Goal: Transaction & Acquisition: Purchase product/service

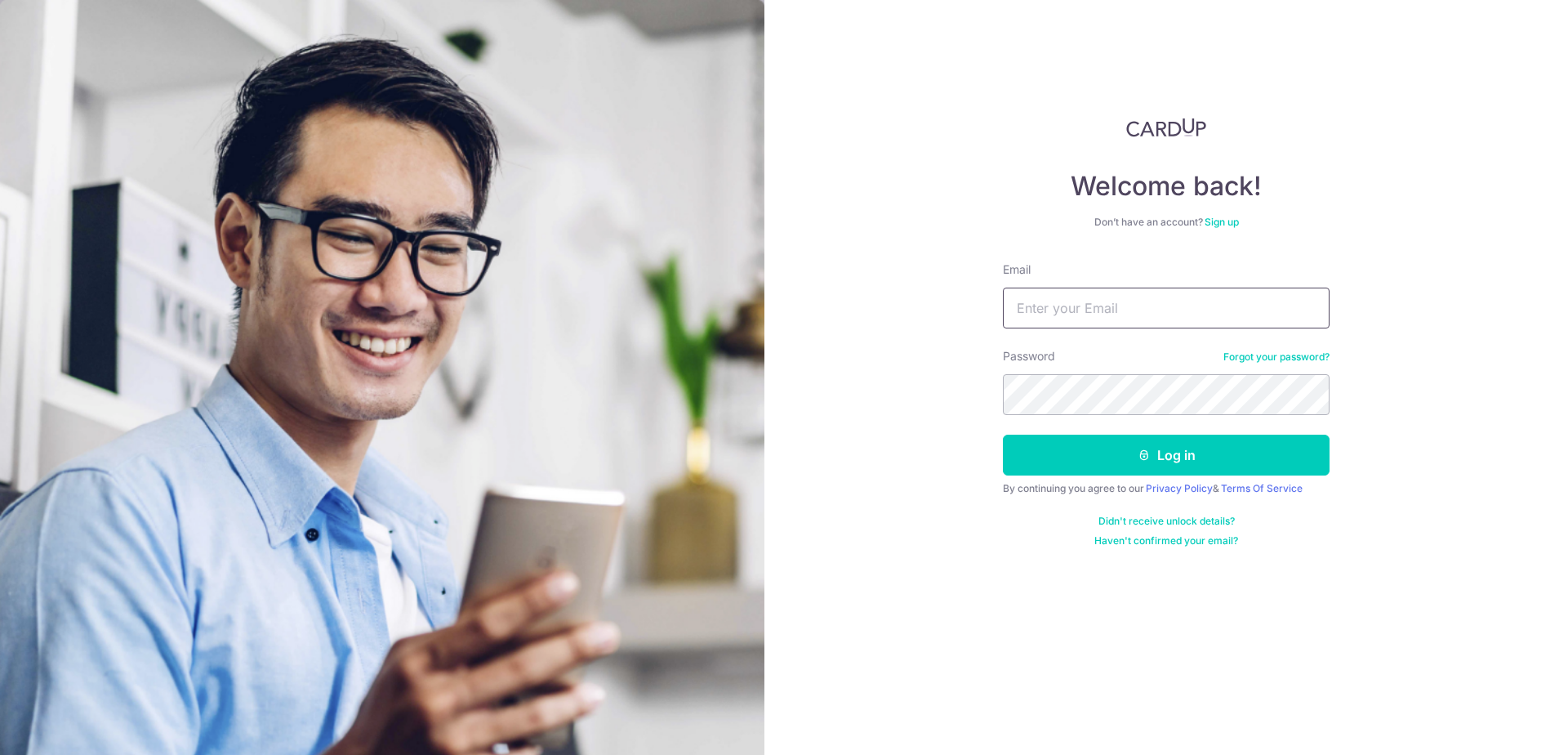
type input "[EMAIL_ADDRESS][DOMAIN_NAME]"
click at [1167, 455] on button "Log in" at bounding box center [1166, 455] width 327 height 41
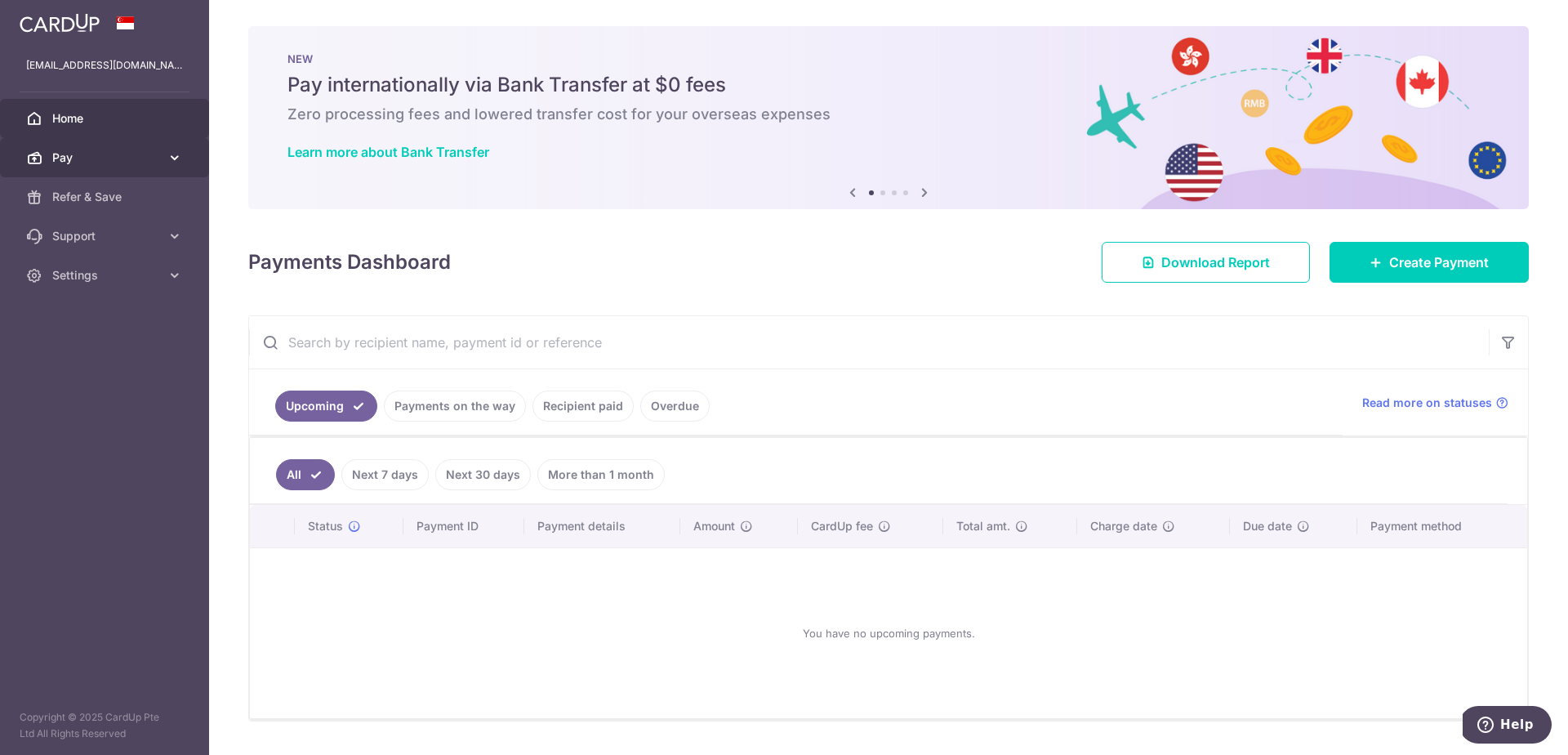
click at [114, 165] on span "Pay" at bounding box center [106, 157] width 108 height 16
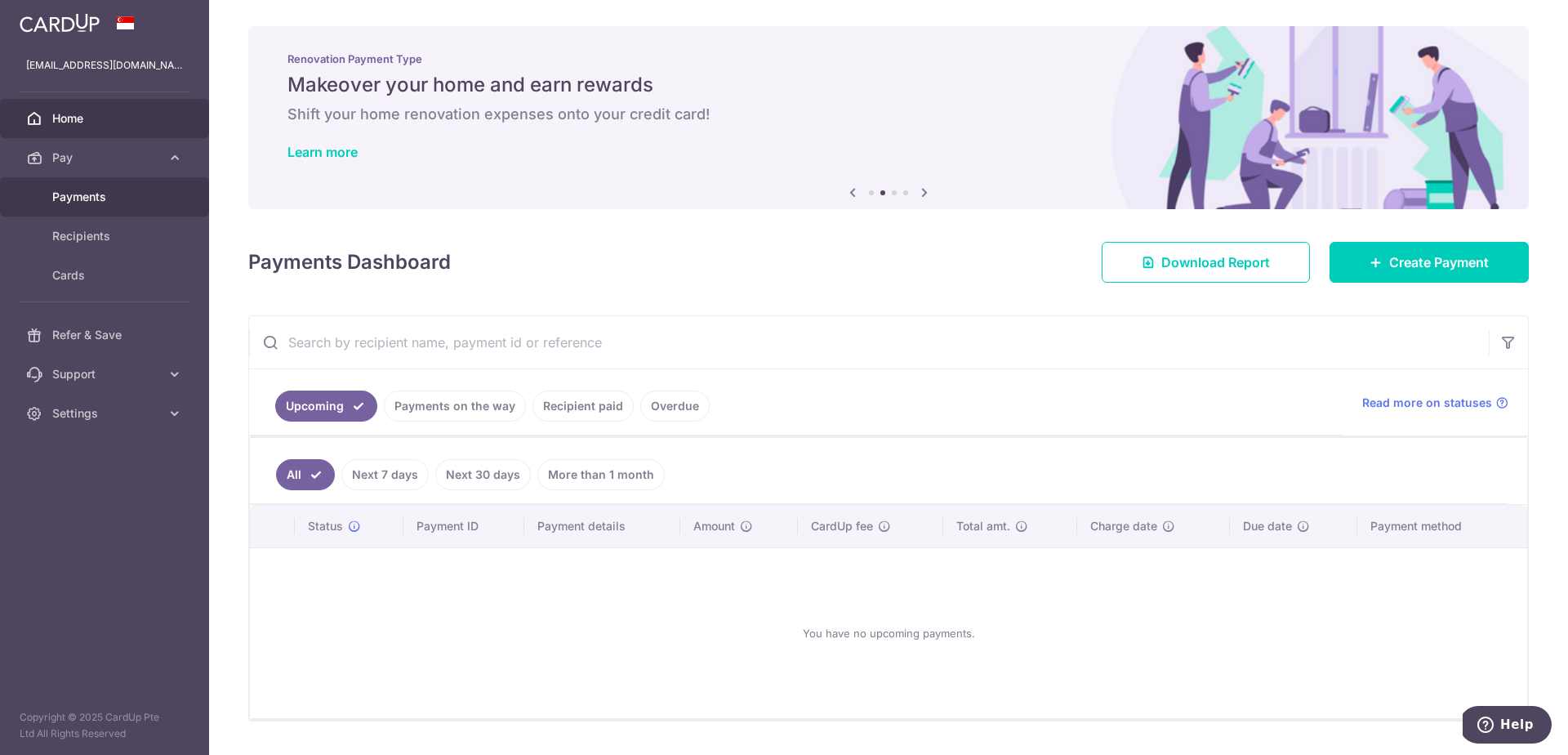
click at [98, 193] on span "Payments" at bounding box center [106, 196] width 108 height 16
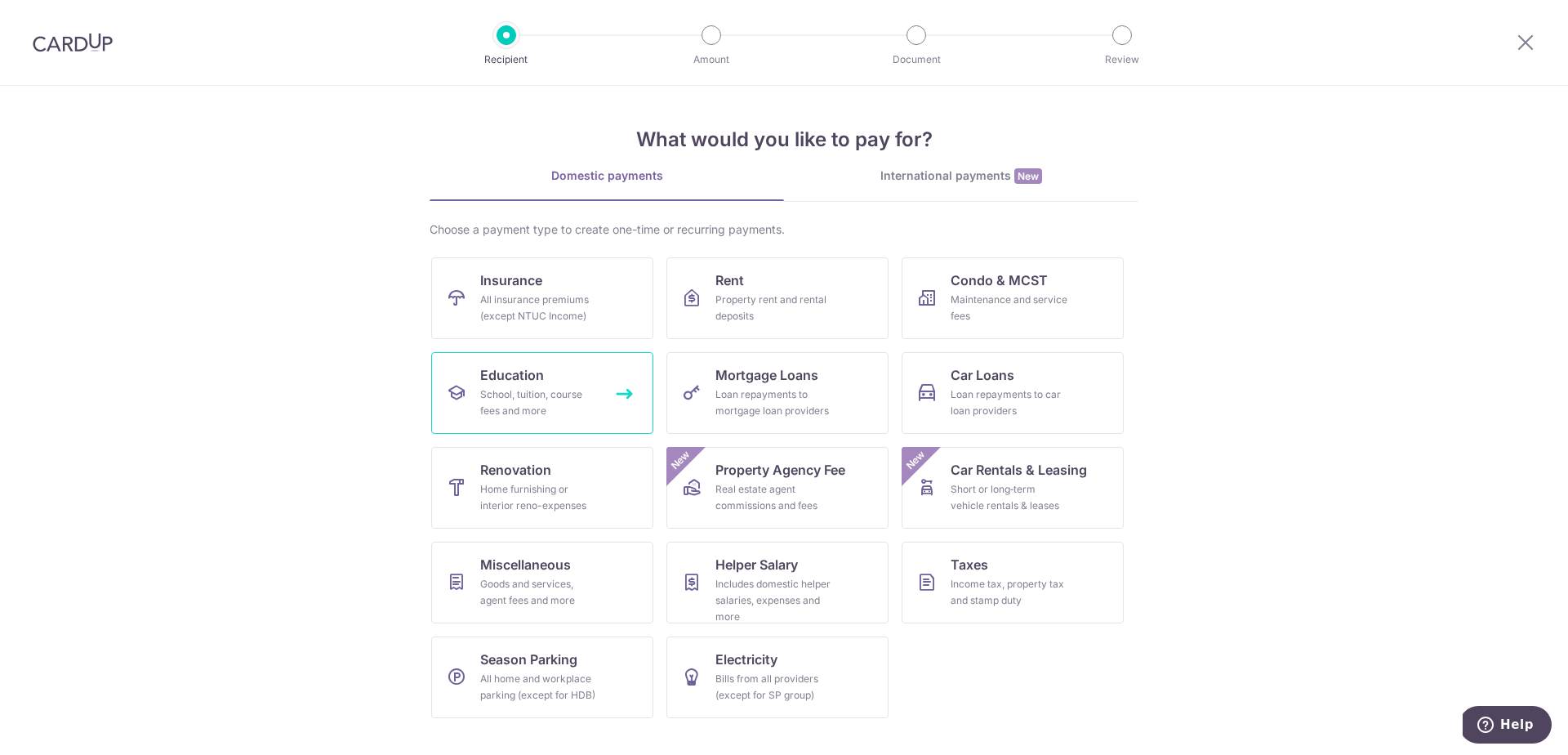
click at [536, 394] on div "School, tuition, course fees and more" at bounding box center [539, 403] width 117 height 32
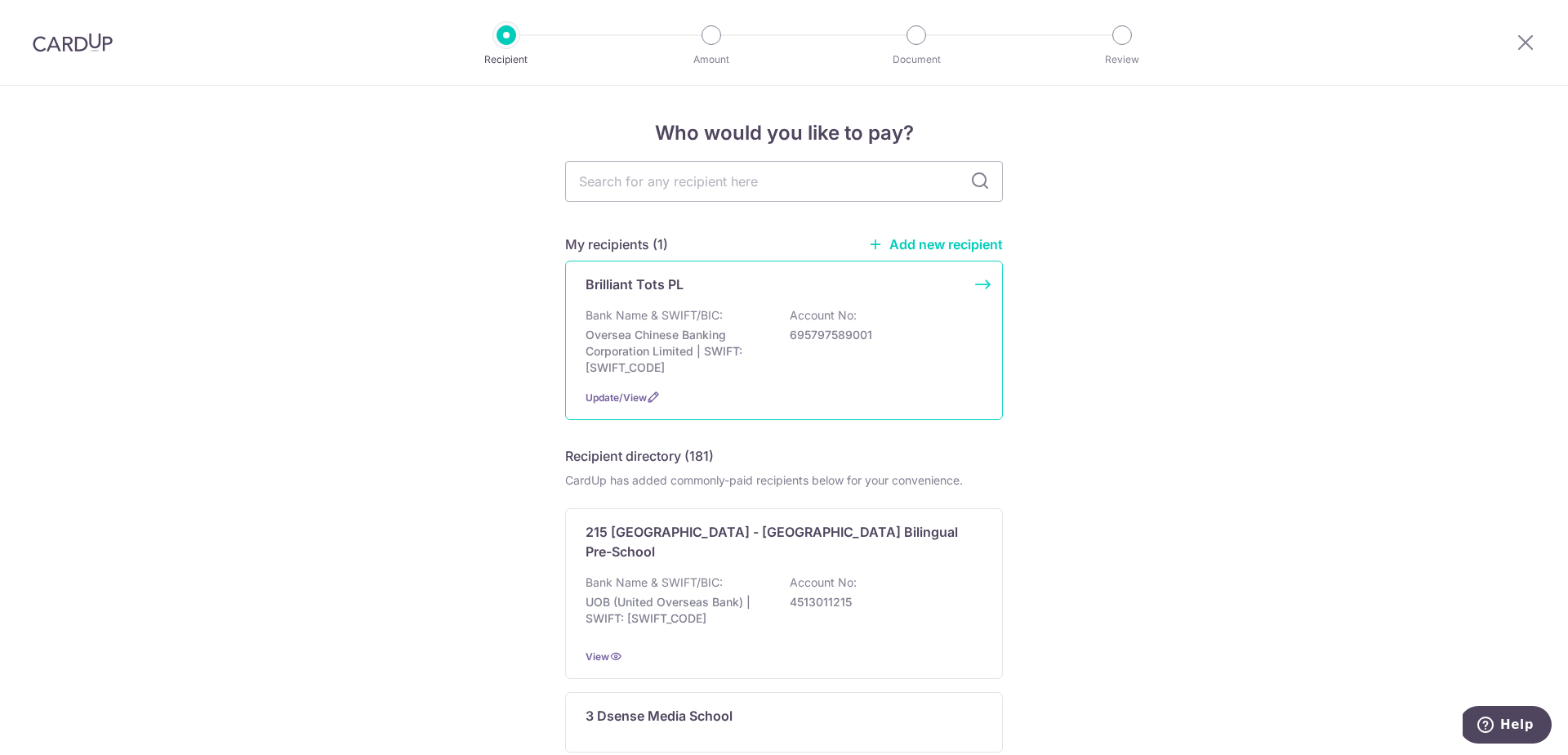
click at [746, 341] on p "Oversea Chinese Banking Corporation Limited | SWIFT: OCBCSGSGXXX" at bounding box center [676, 351] width 183 height 49
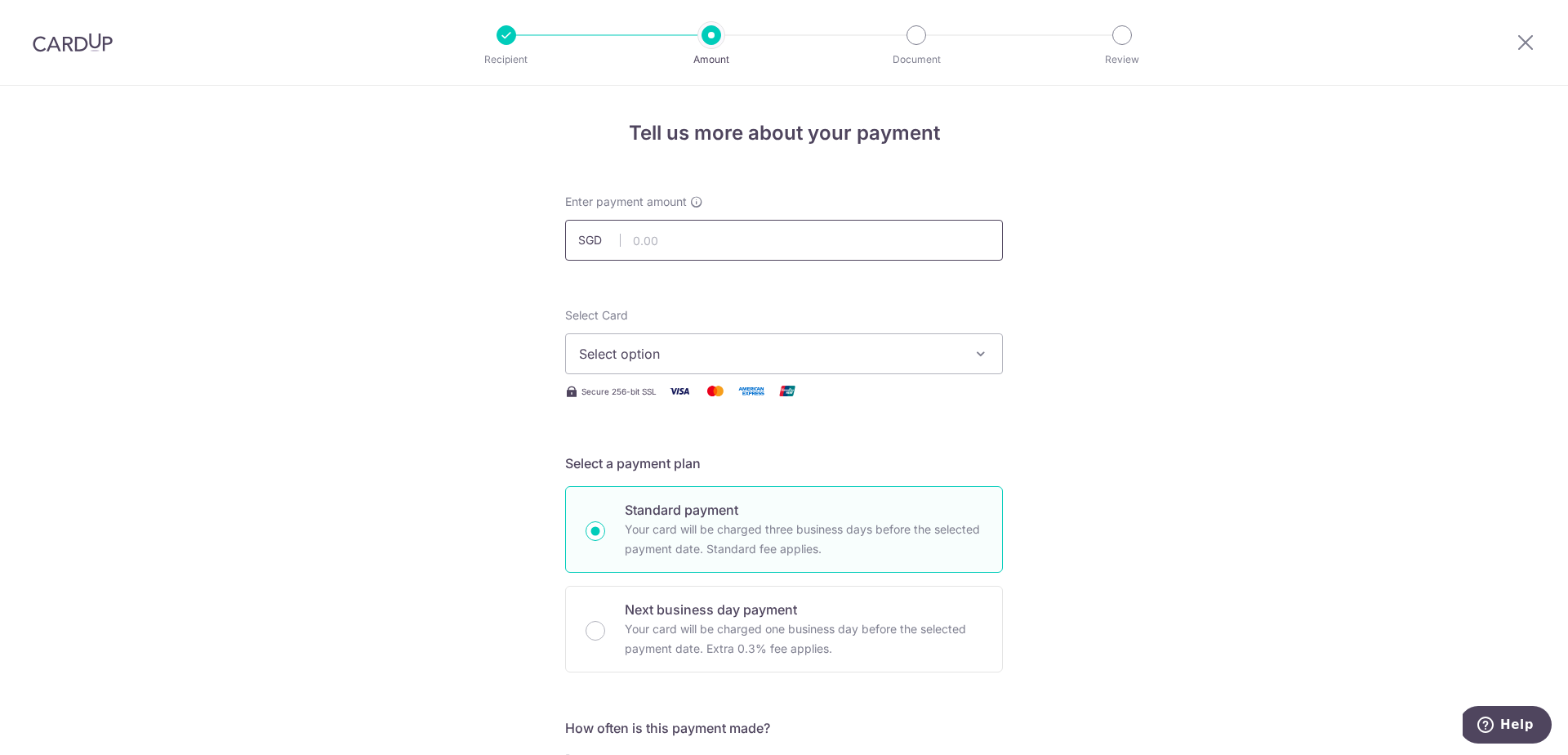
click at [735, 236] on input "text" at bounding box center [784, 240] width 437 height 41
type input "950.00"
click at [836, 357] on span "Select option" at bounding box center [769, 353] width 381 height 20
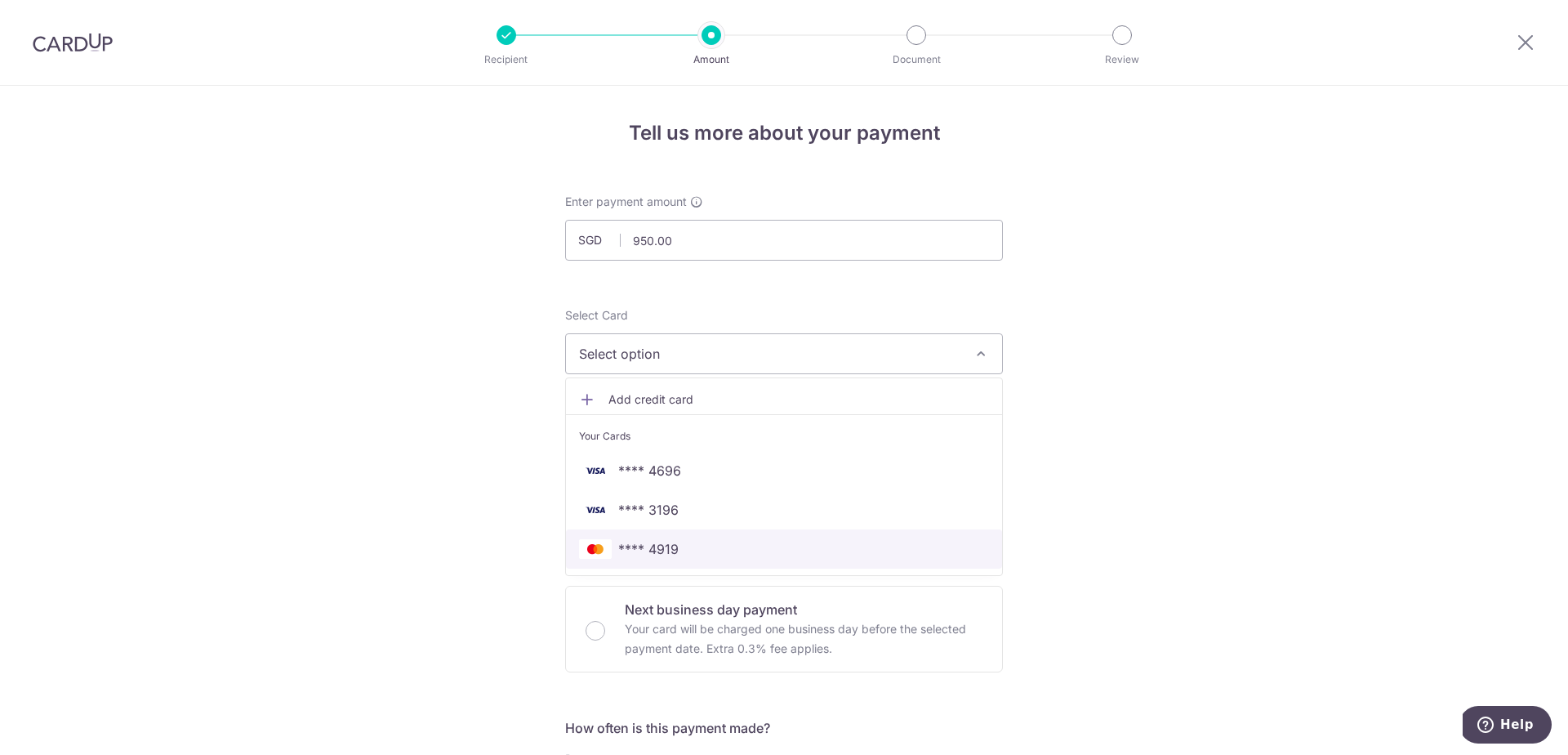
click at [704, 543] on span "**** 4919" at bounding box center [783, 548] width 410 height 20
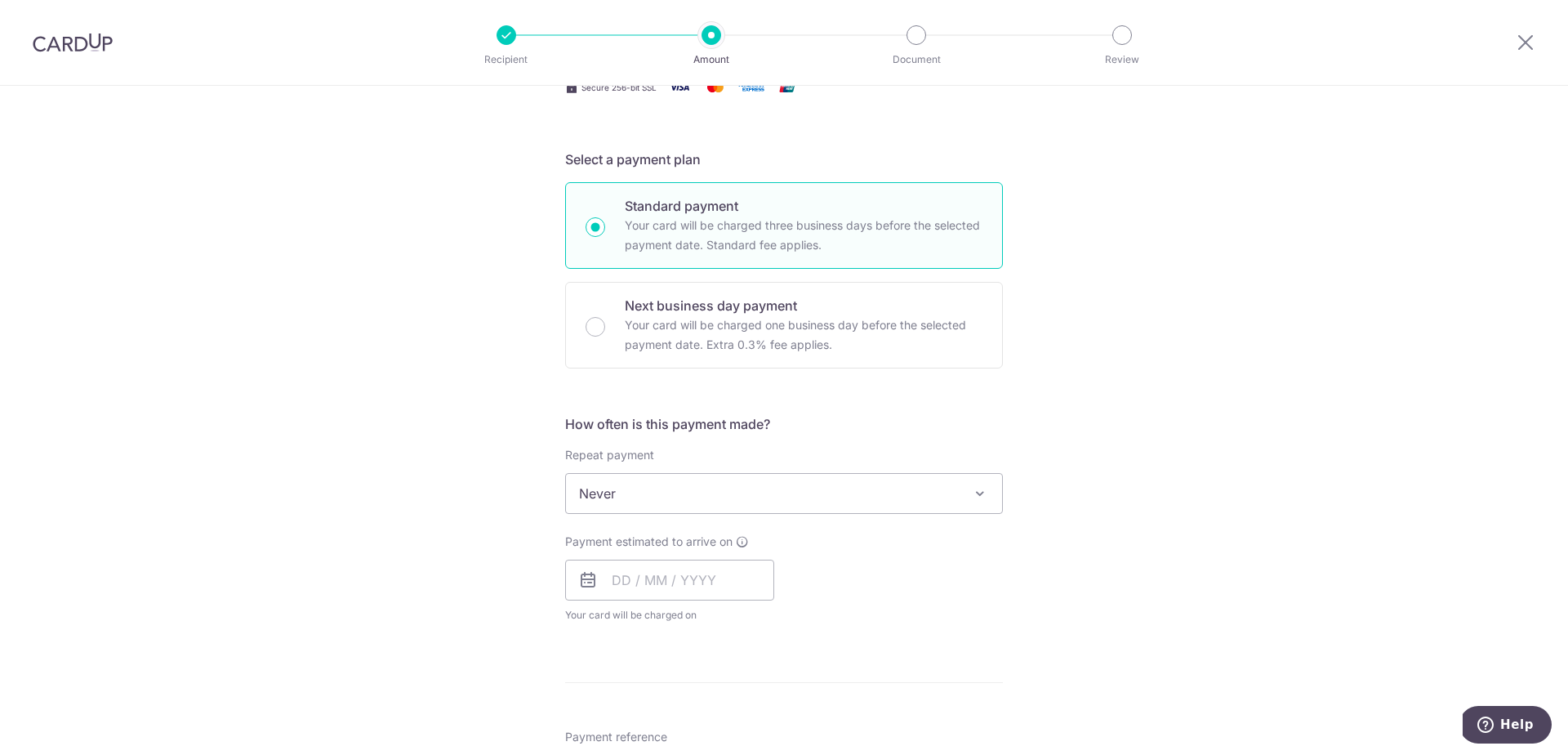
scroll to position [315, 0]
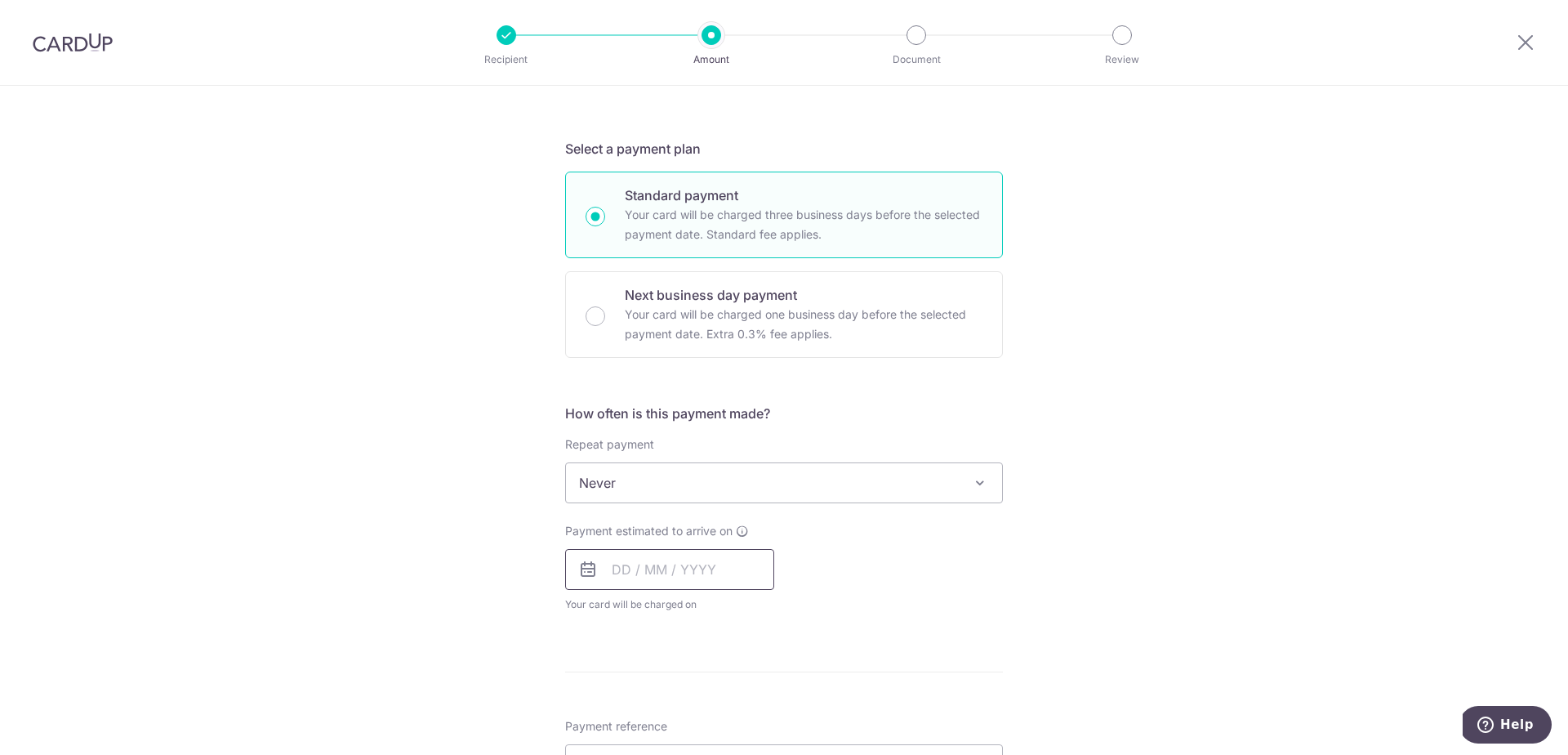
click at [624, 568] on input "text" at bounding box center [669, 569] width 209 height 41
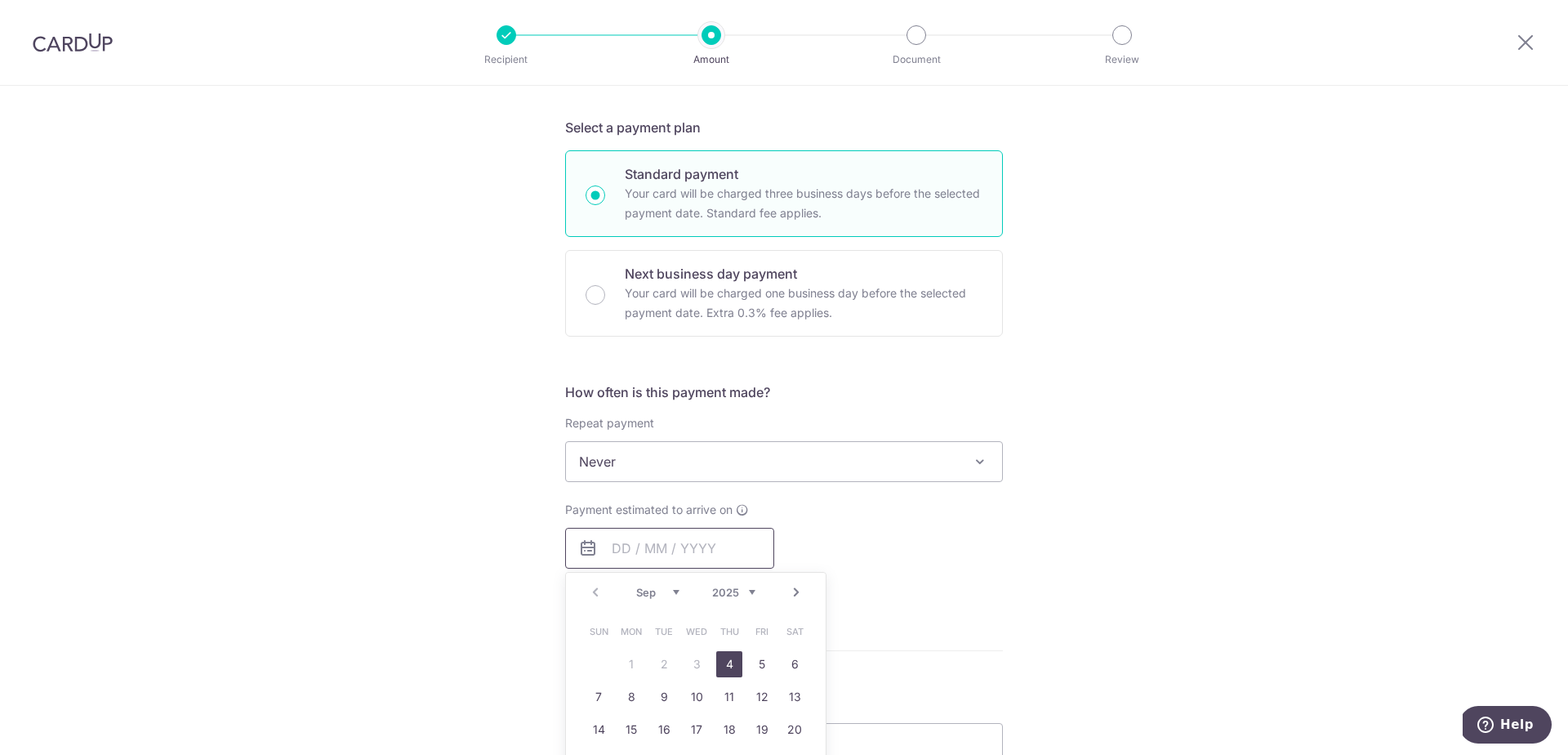
scroll to position [335, 0]
click at [722, 664] on link "4" at bounding box center [729, 664] width 27 height 27
type input "[DATE]"
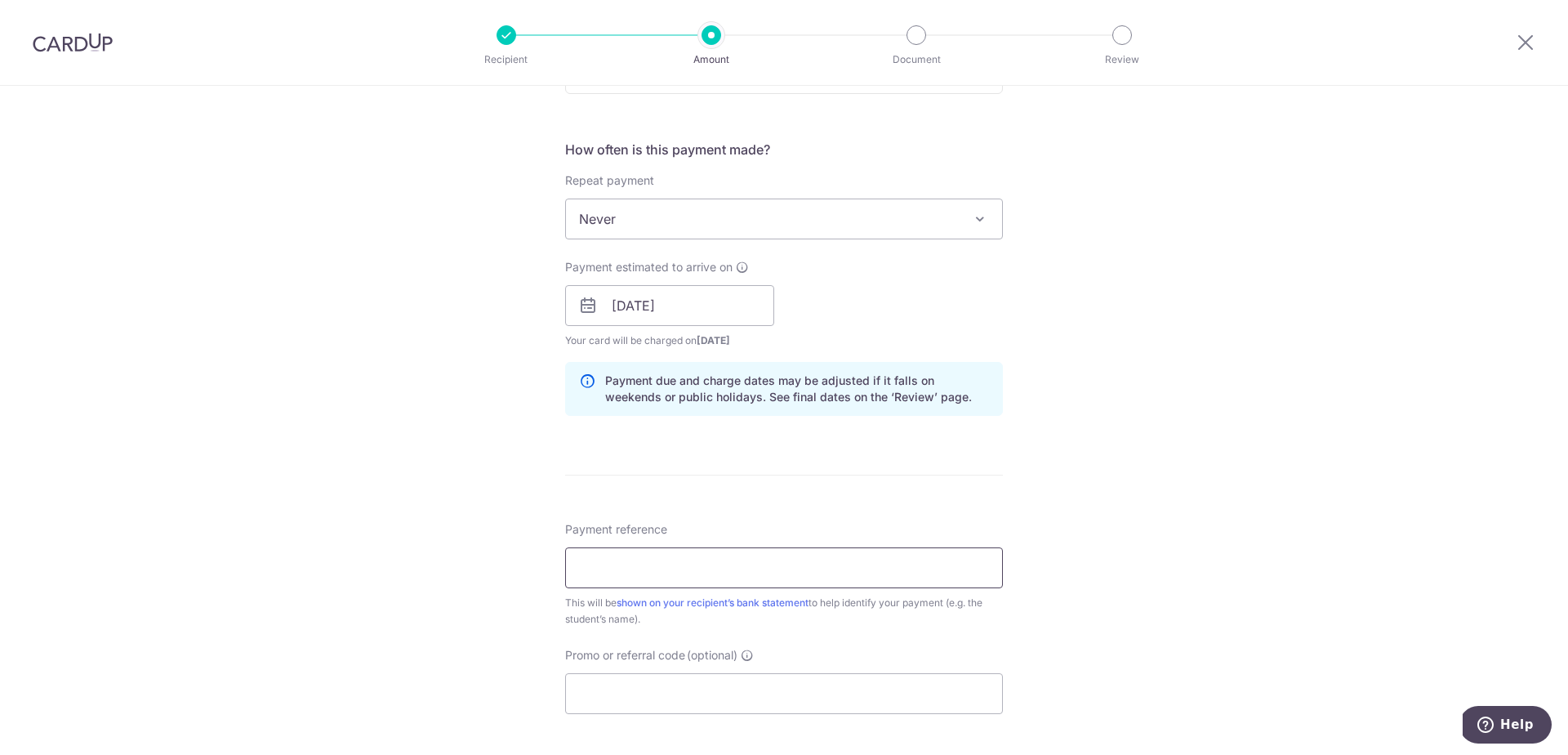
scroll to position [589, 0]
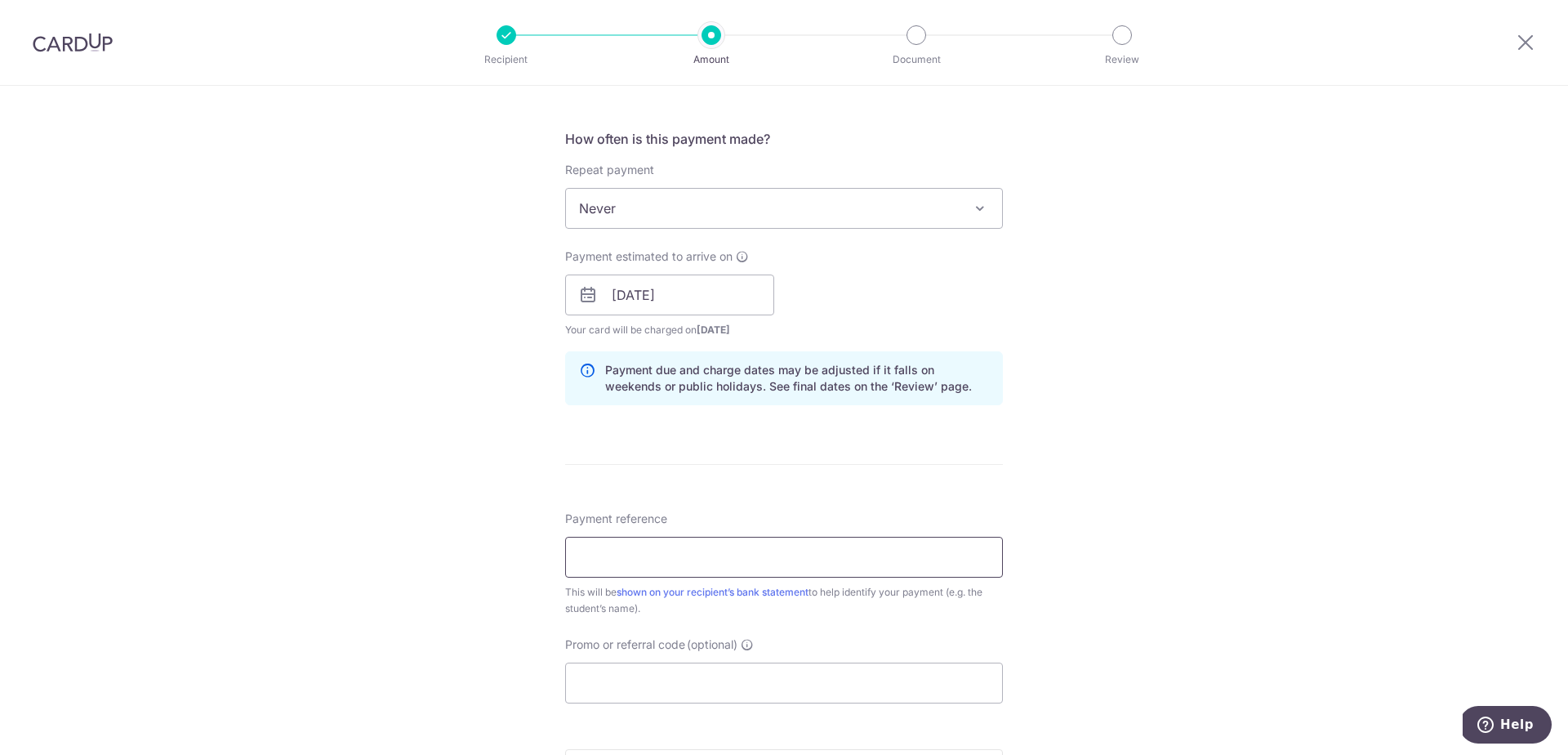
click at [721, 551] on input "Payment reference" at bounding box center [784, 557] width 437 height 41
click at [668, 557] on input "September 25 Sheena N2" at bounding box center [784, 557] width 437 height 41
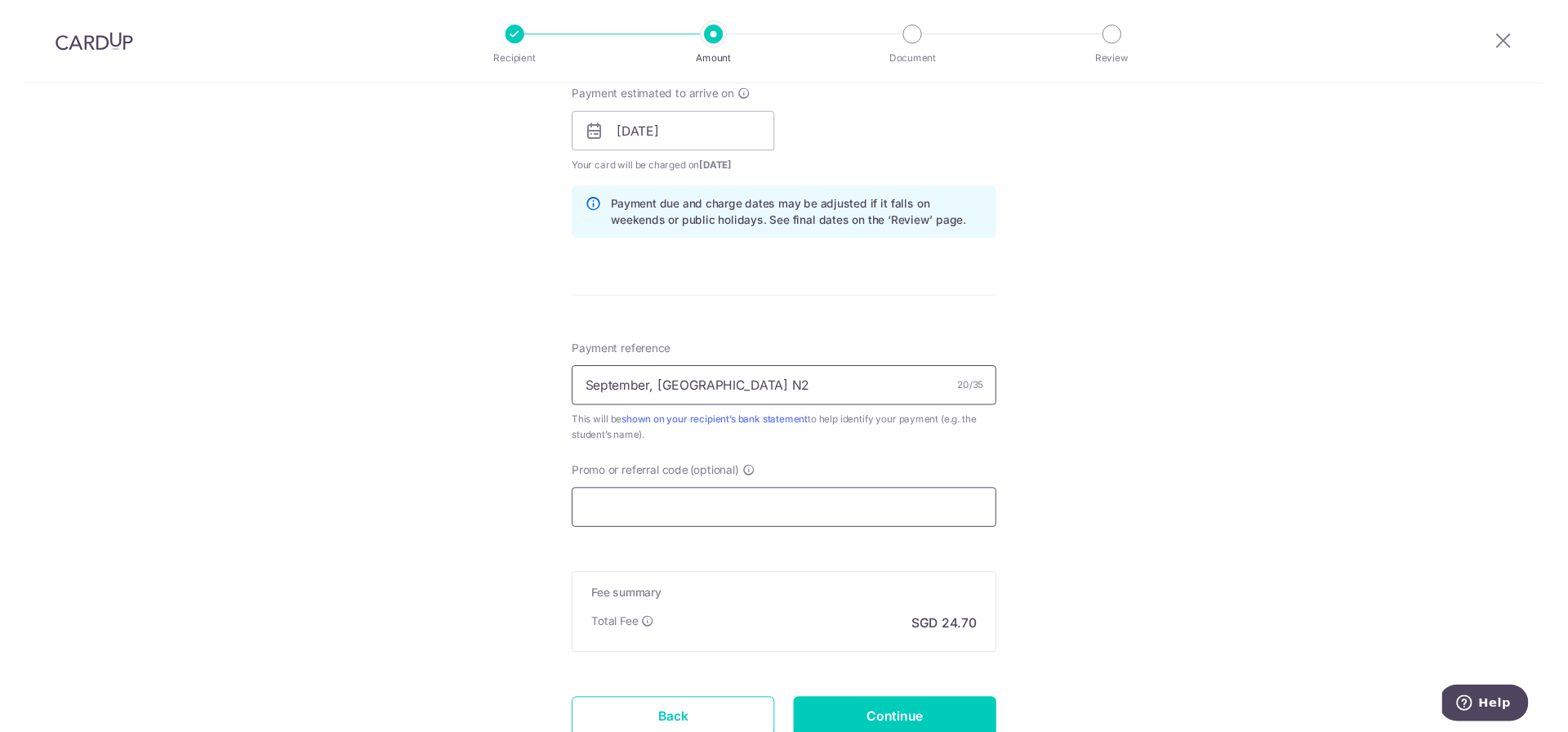
scroll to position [750, 0]
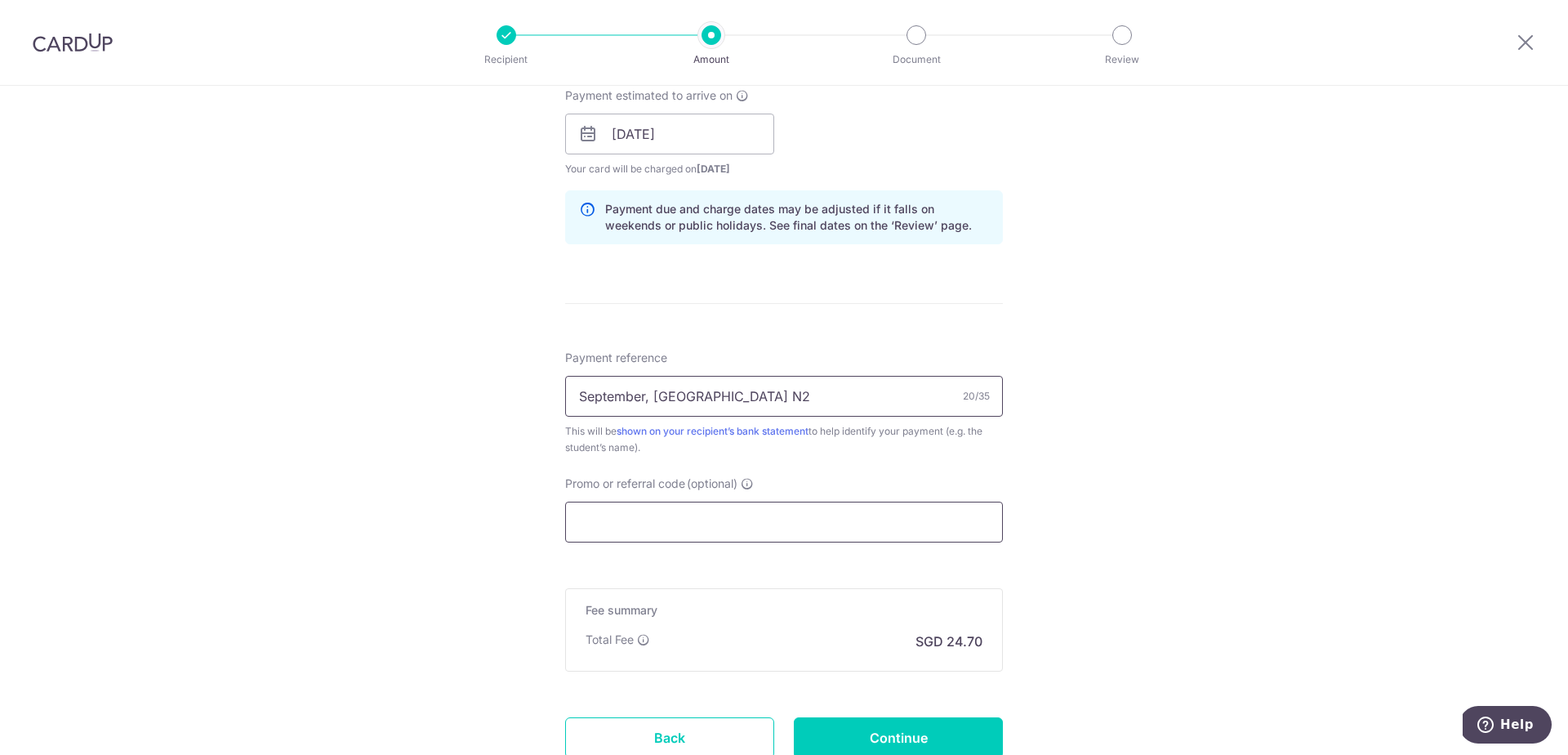
type input "September, Sheena N2"
click at [786, 520] on input "Promo or referral code (optional)" at bounding box center [784, 522] width 437 height 41
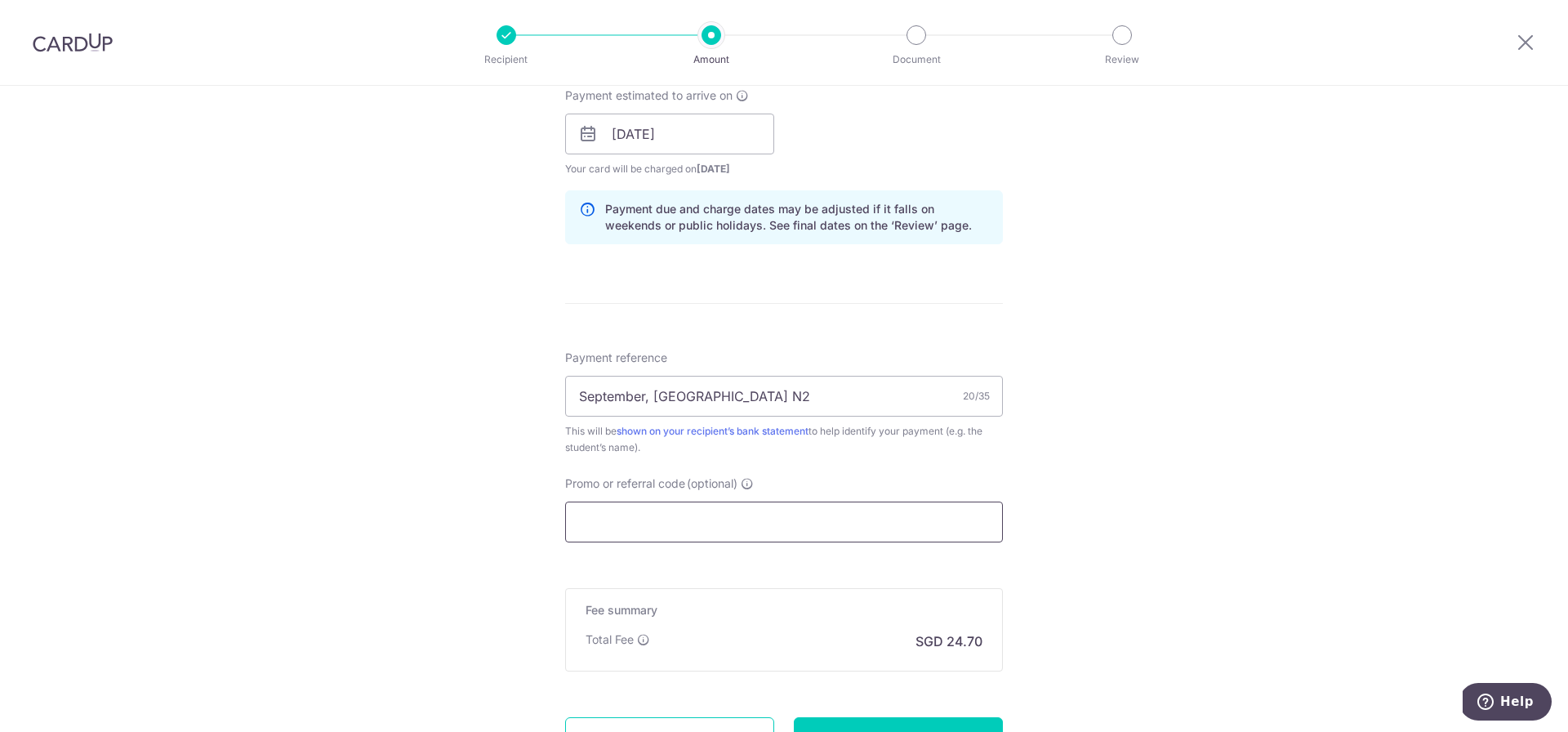
click at [656, 515] on input "Promo or referral code (optional)" at bounding box center [784, 522] width 437 height 41
paste input "OCBC90NMC"
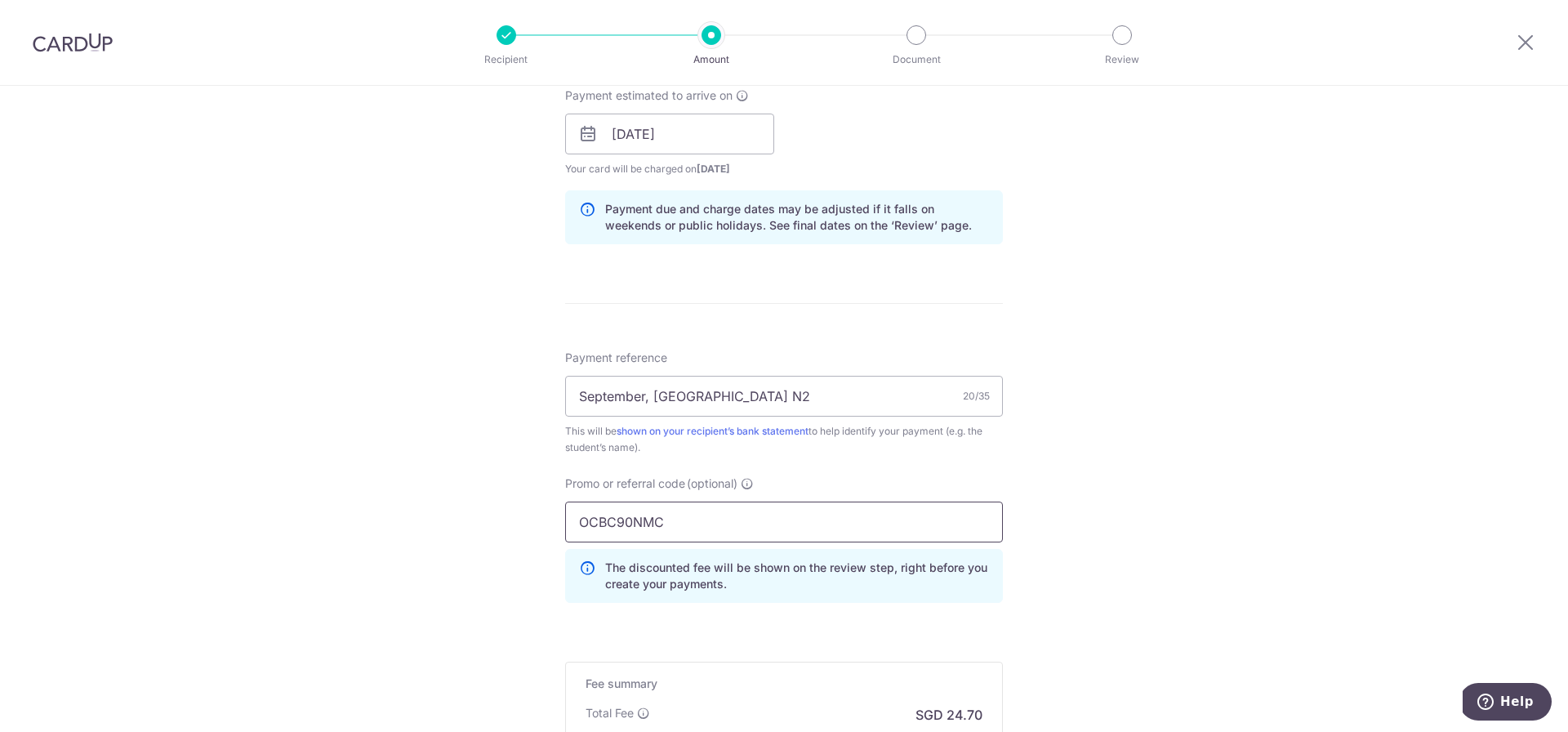
type input "OCBC90NMC"
click at [1238, 490] on div "Tell us more about your payment Enter payment amount SGD 950.00 950.00 Select C…" at bounding box center [784, 145] width 1568 height 1617
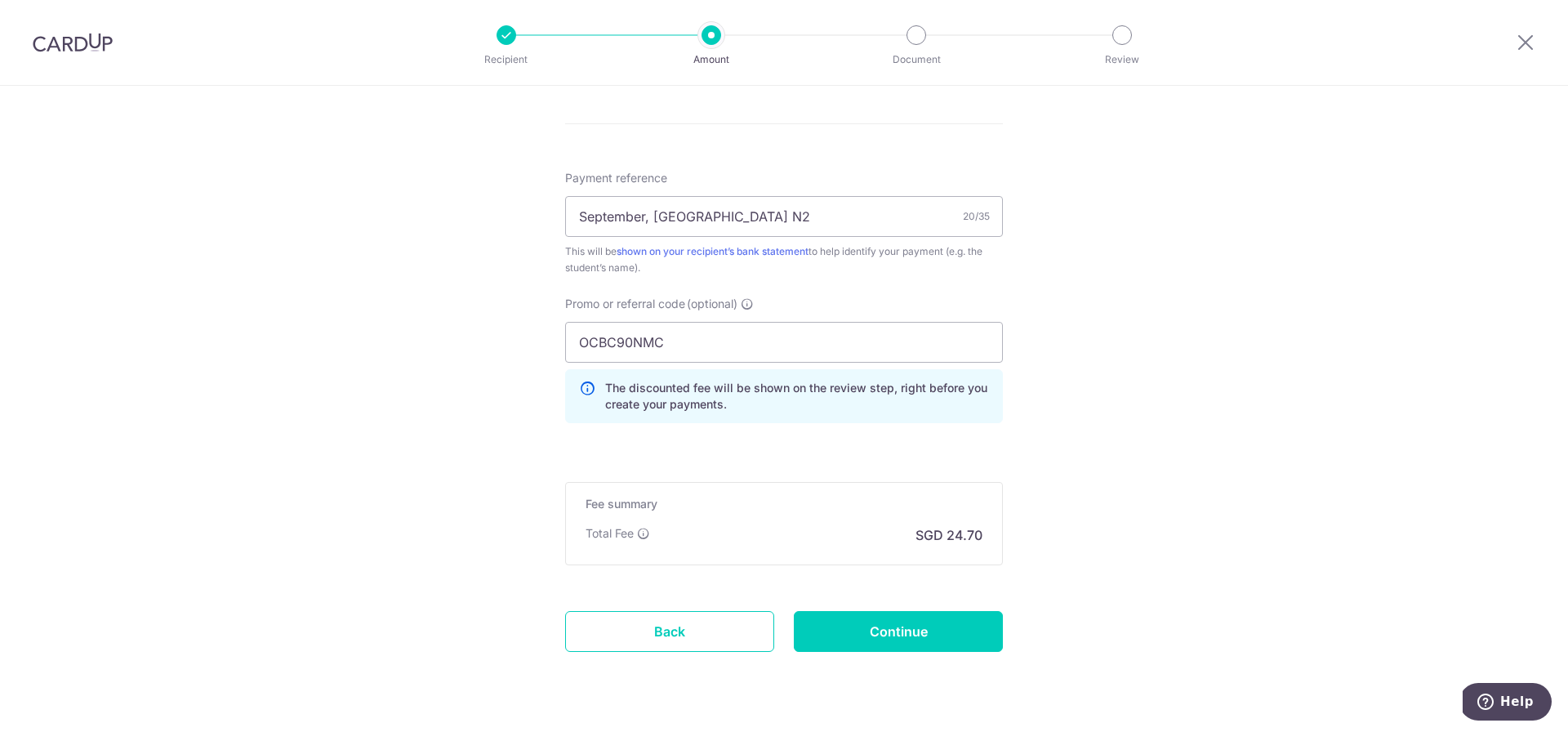
scroll to position [940, 0]
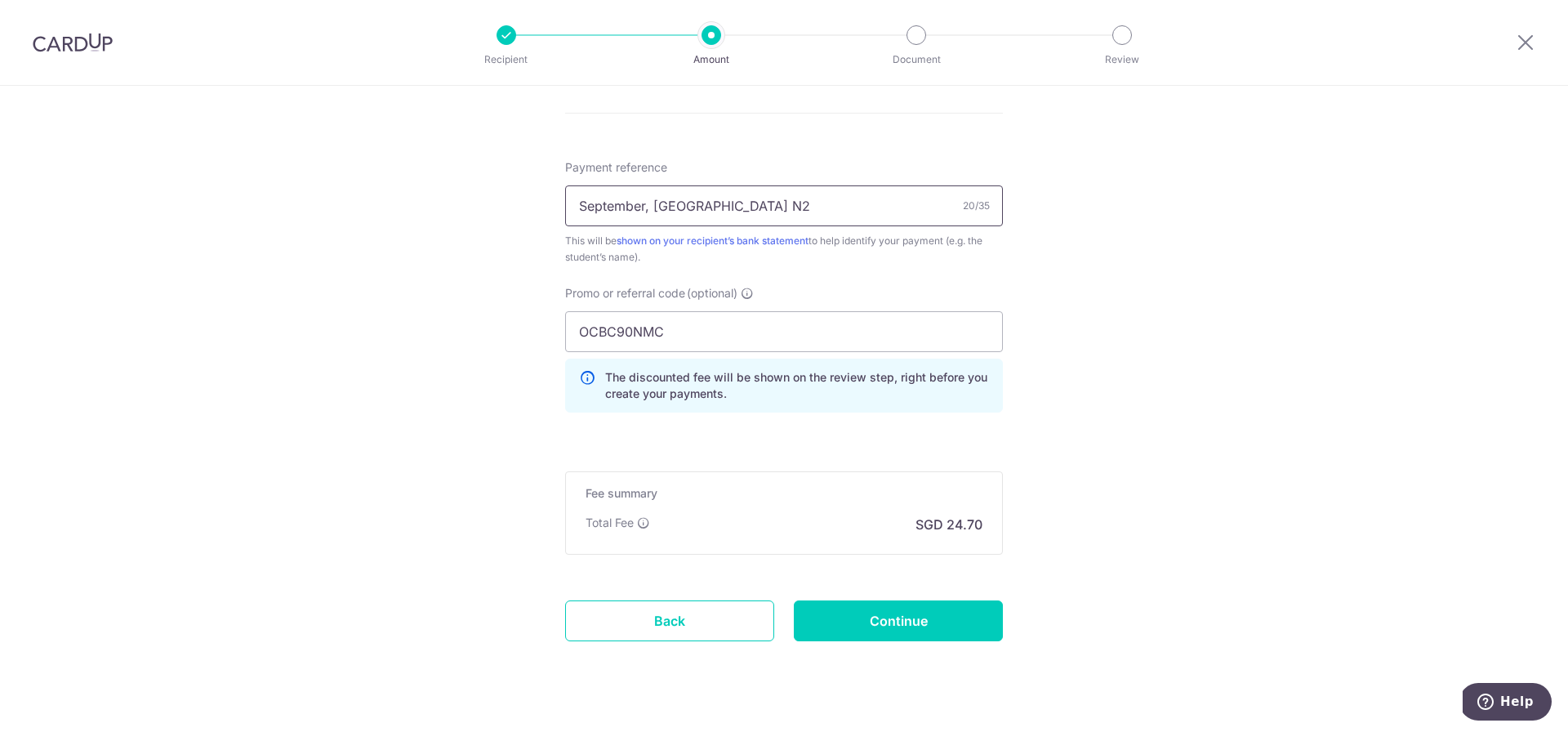
drag, startPoint x: 725, startPoint y: 210, endPoint x: 453, endPoint y: 177, distance: 274.0
type input "S"
type input "September Sheena N2"
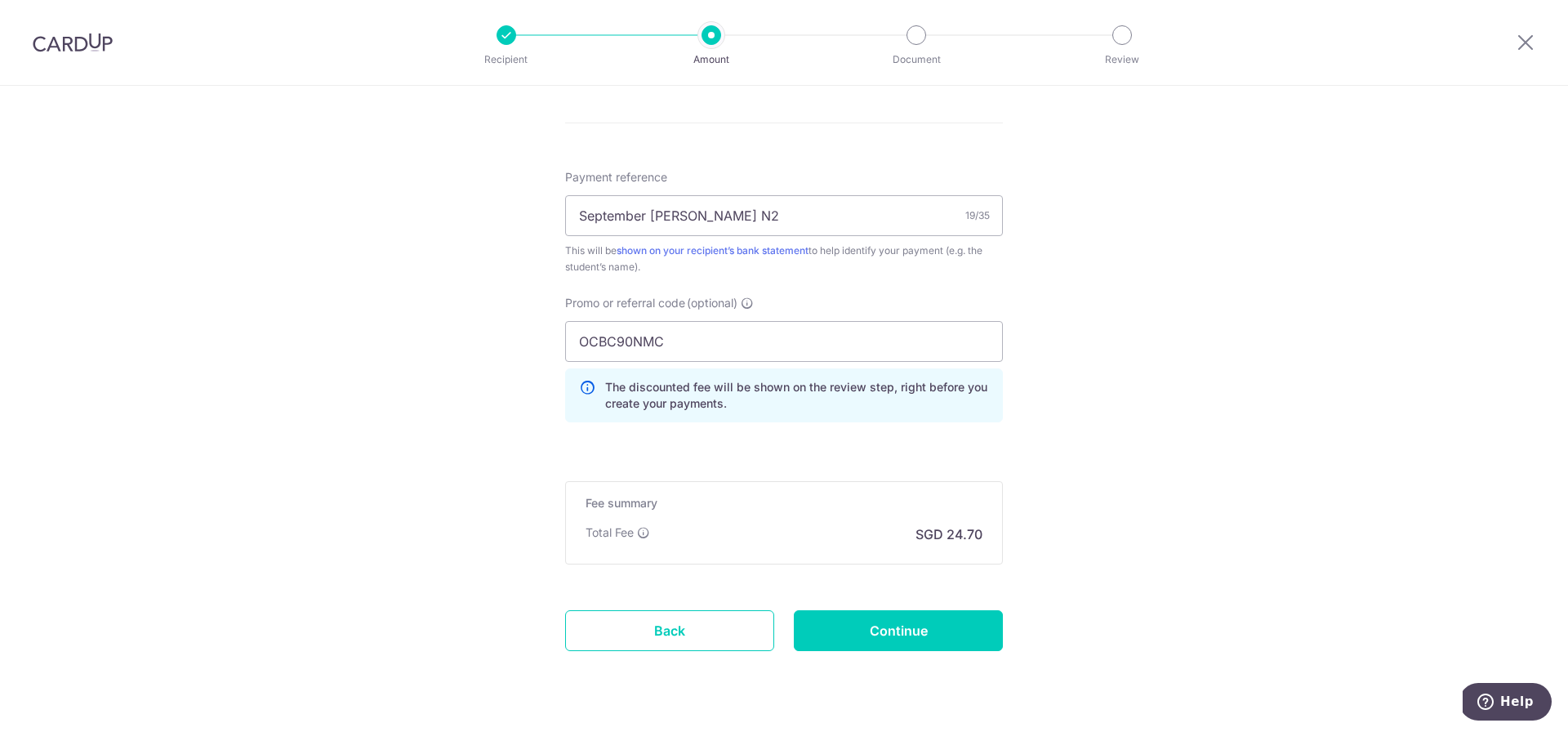
scroll to position [972, 0]
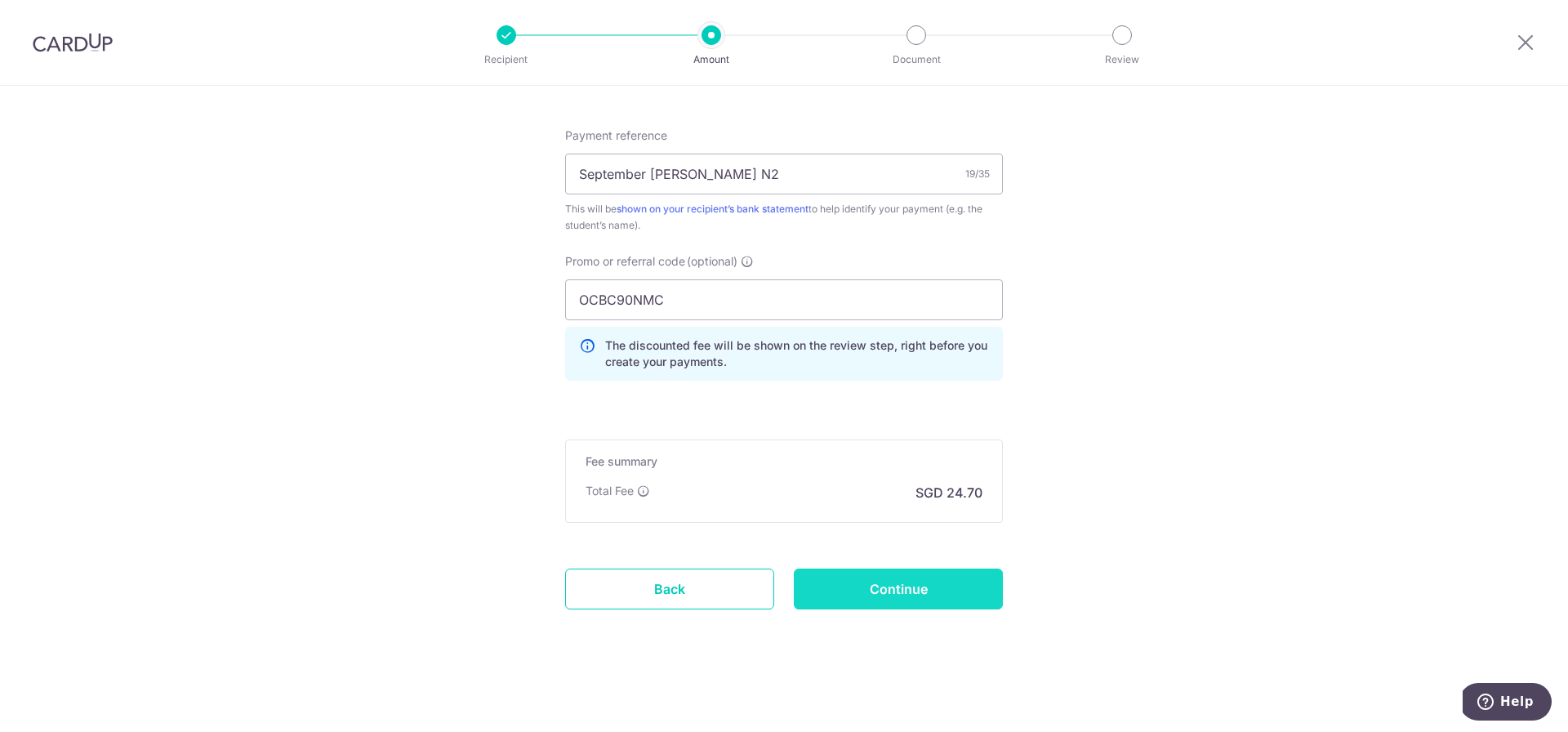
click at [894, 600] on input "Continue" at bounding box center [898, 588] width 209 height 41
type input "Create Schedule"
click at [971, 589] on div "Create Schedule" at bounding box center [898, 588] width 228 height 41
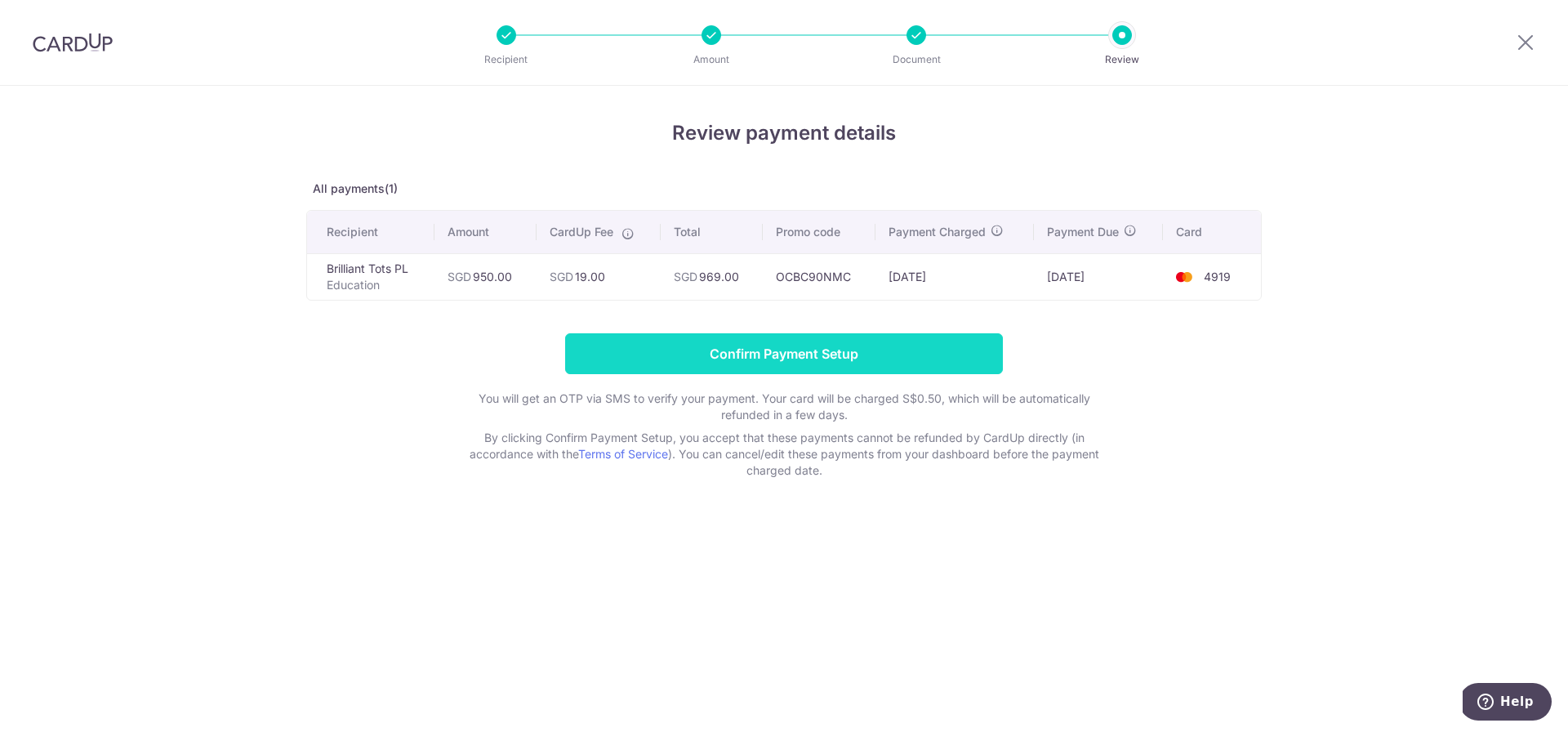
click at [918, 349] on input "Confirm Payment Setup" at bounding box center [784, 353] width 437 height 41
